Goal: Use online tool/utility

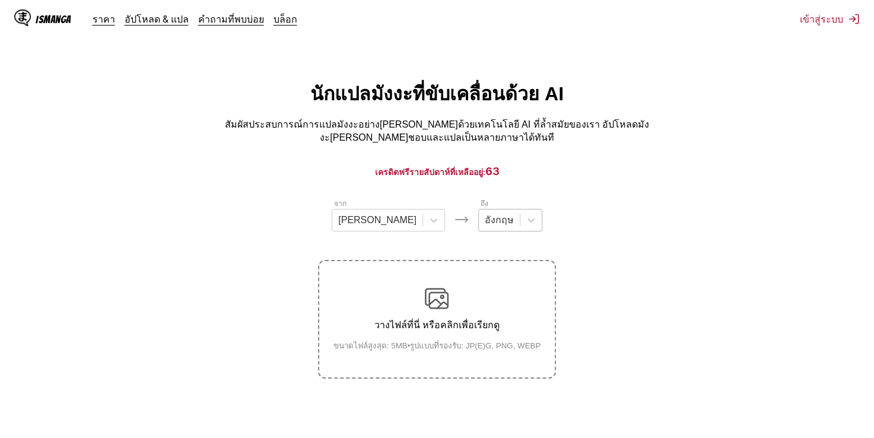
click at [485, 214] on div at bounding box center [499, 220] width 29 height 13
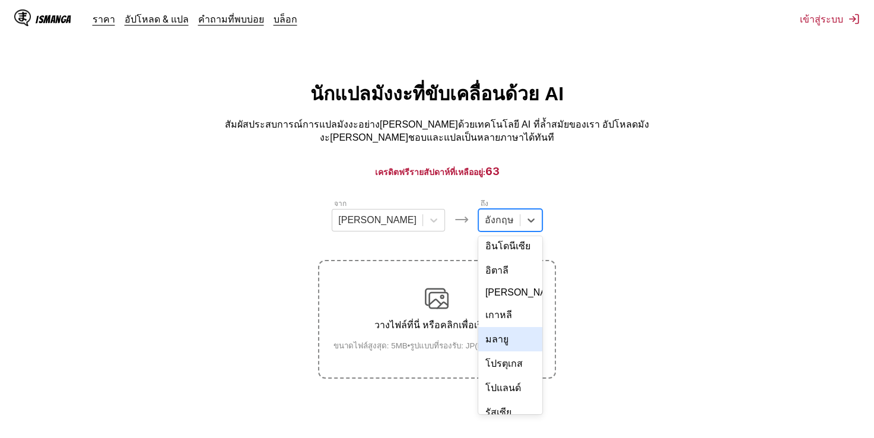
scroll to position [119, 0]
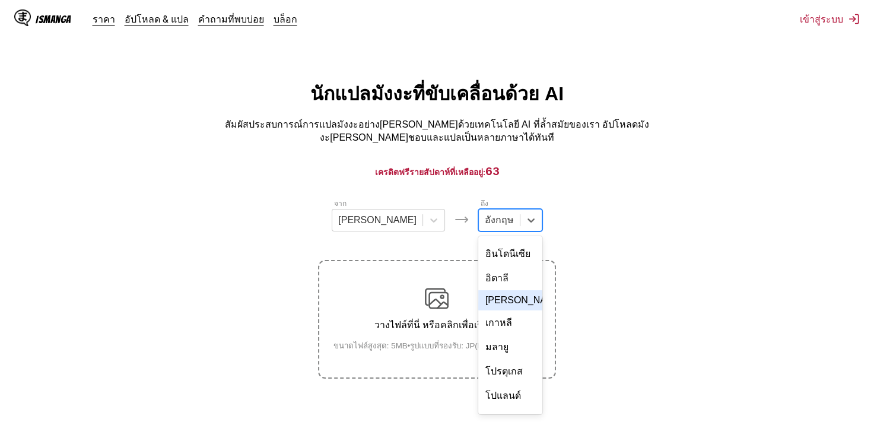
click at [481, 291] on div "[PERSON_NAME]" at bounding box center [510, 300] width 64 height 20
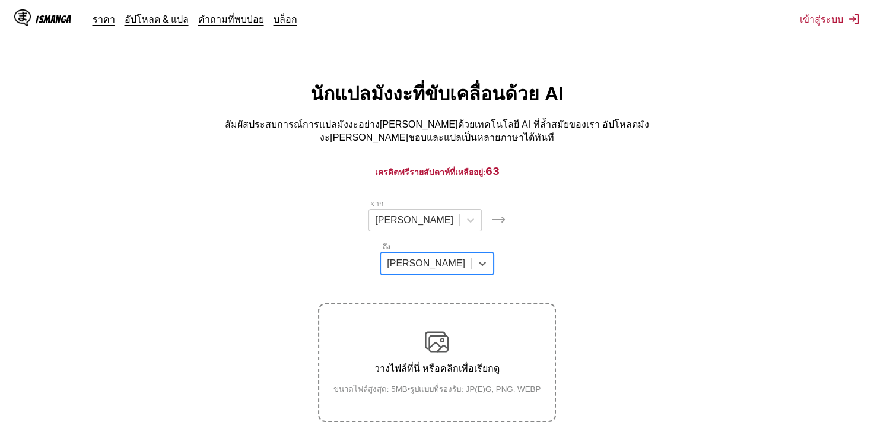
click at [465, 257] on div at bounding box center [426, 263] width 78 height 13
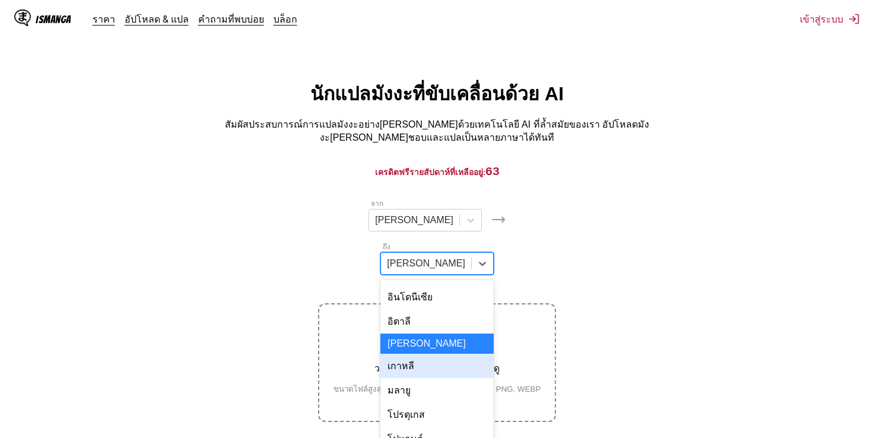
scroll to position [178, 0]
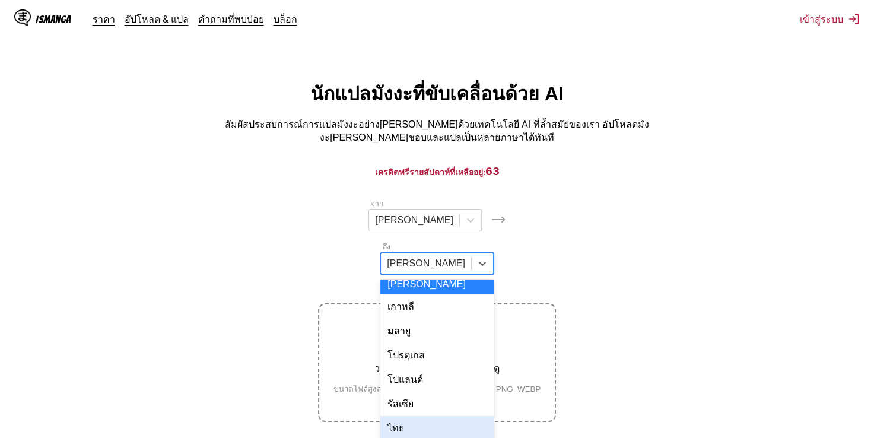
click at [473, 416] on div "ไทย" at bounding box center [437, 428] width 113 height 24
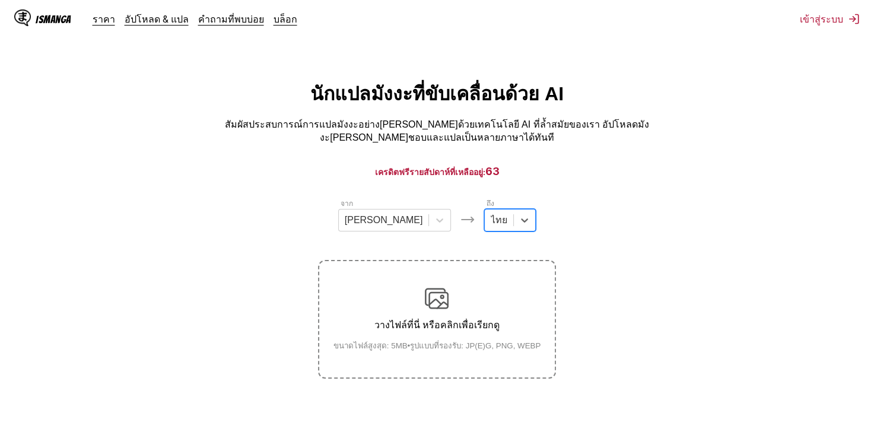
click at [435, 344] on small "ขนาดไฟล์สูงสุด: 5MB • รูปแบบที่รองรับ: JP(E)G, PNG, WEBP" at bounding box center [437, 346] width 227 height 12
click at [0, 0] on input "วางไฟล์ที่นี่ หรือคลิกเพื่อเรียกดู ขนาดไฟล์สูงสุด: 5MB • รูปแบบที่รองรับ: JP(E)…" at bounding box center [0, 0] width 0 height 0
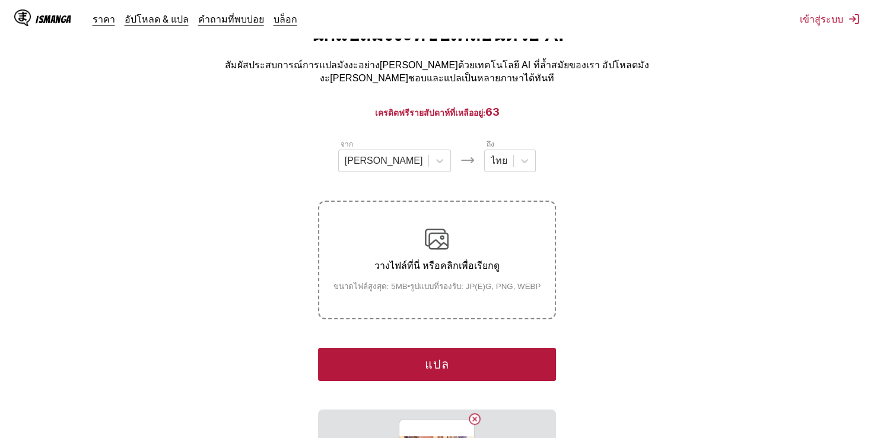
scroll to position [119, 0]
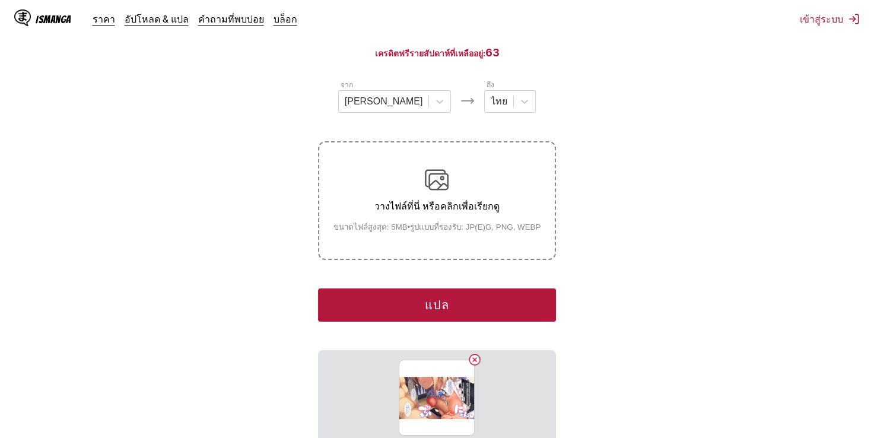
click at [496, 279] on div "จาก [PERSON_NAME] ถึง ไทย วางไฟล์ที่นี่ หรือคลิกเพื่อเรียกดู ขนาดไฟล์สูงสุด: 5M…" at bounding box center [436, 262] width 237 height 366
click at [488, 288] on button "แปล" at bounding box center [436, 304] width 237 height 33
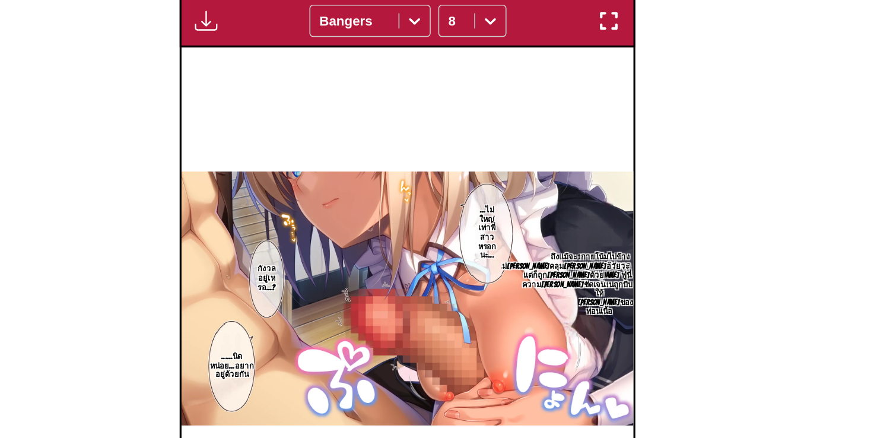
scroll to position [354, 0]
